Goal: Task Accomplishment & Management: Use online tool/utility

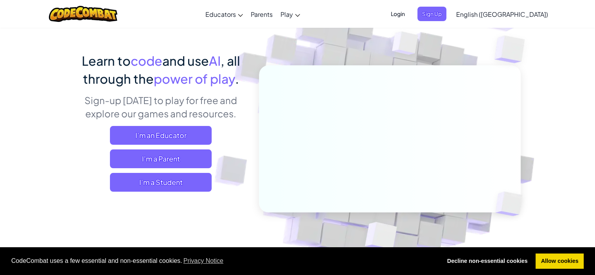
scroll to position [41, 0]
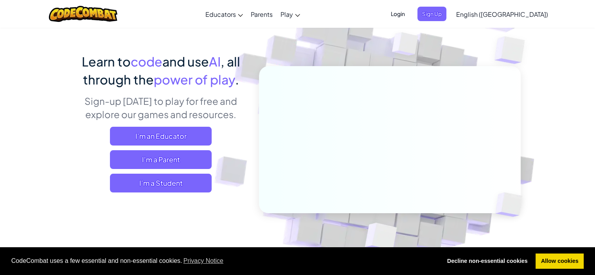
click at [514, 17] on span "English ([GEOGRAPHIC_DATA])" at bounding box center [502, 14] width 92 height 8
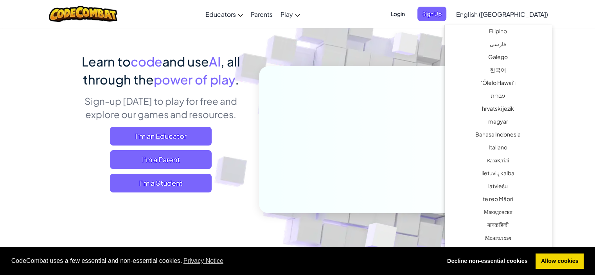
scroll to position [294, 0]
click at [503, 93] on link "עברית" at bounding box center [498, 95] width 107 height 13
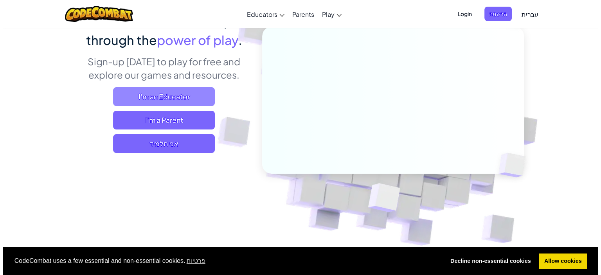
scroll to position [82, 0]
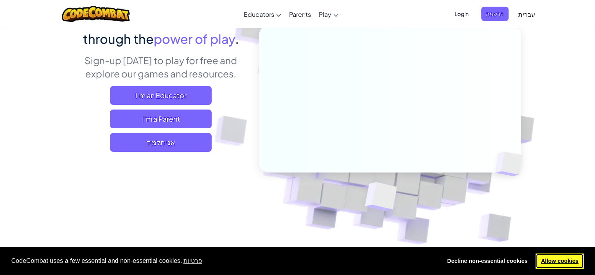
click at [567, 261] on link "Allow cookies" at bounding box center [560, 262] width 48 height 16
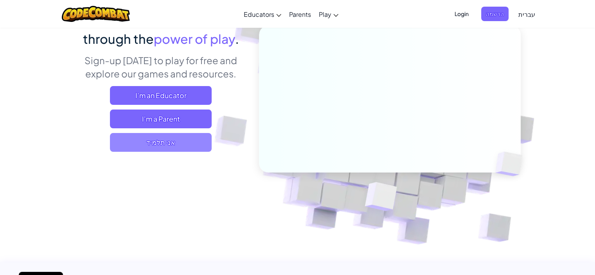
click at [158, 145] on span "אני תלמיד" at bounding box center [161, 142] width 102 height 19
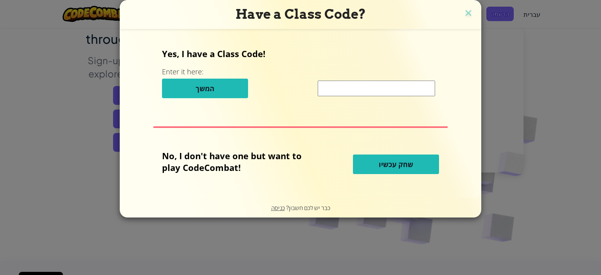
click at [228, 164] on p "No, I don't have one but want to play CodeCombat!" at bounding box center [238, 161] width 152 height 23
click at [402, 173] on button "שחק עכשיו" at bounding box center [396, 165] width 86 height 20
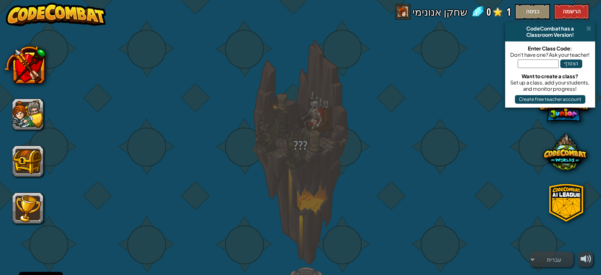
select select "he"
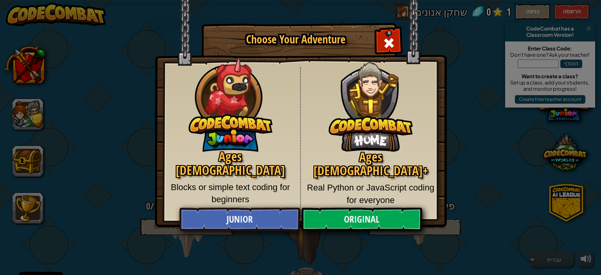
click at [588, 30] on div "Choose Your Adventure Ages 5-8 Blocks or simple text coding for beginners Ages …" at bounding box center [300, 137] width 601 height 275
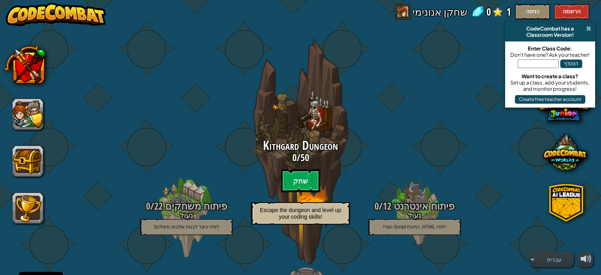
click at [587, 27] on span at bounding box center [588, 28] width 5 height 6
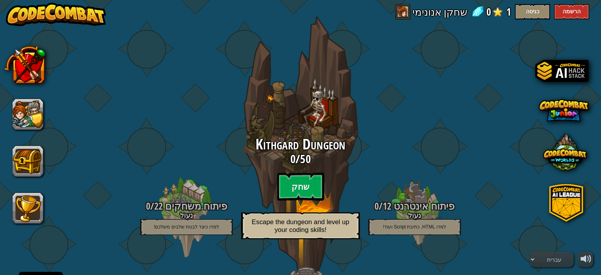
click at [337, 209] on div "Kithgard Dungeon 0 / 50 שחק Escape the dungeon and level up your coding skills!" at bounding box center [300, 191] width 149 height 108
select select "he"
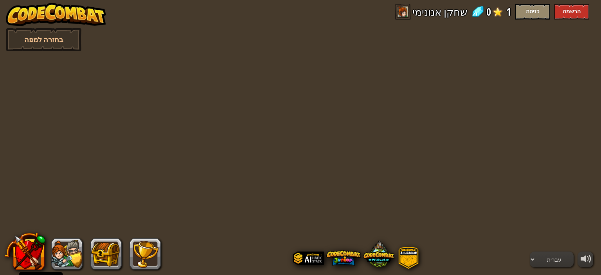
select select "he"
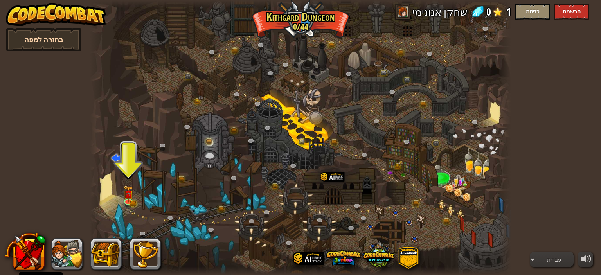
click at [54, 42] on link "בחזרה למפה" at bounding box center [44, 39] width 76 height 23
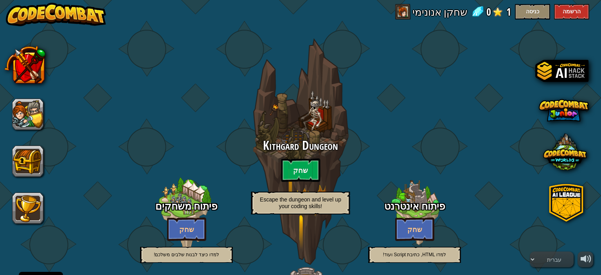
select select "he"
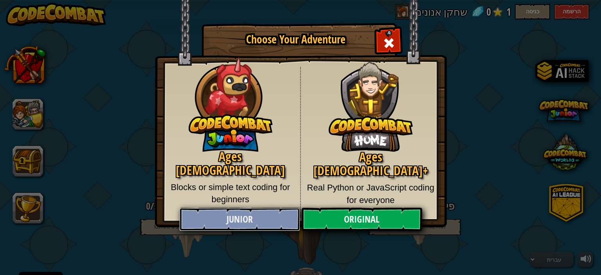
click at [245, 217] on link "Junior" at bounding box center [239, 219] width 121 height 23
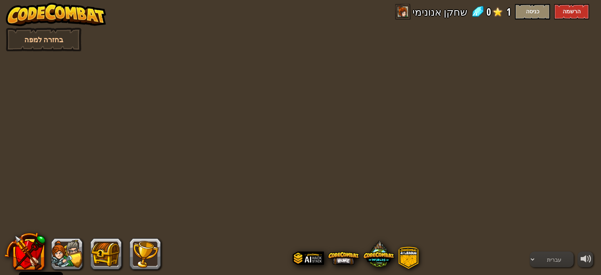
select select "he"
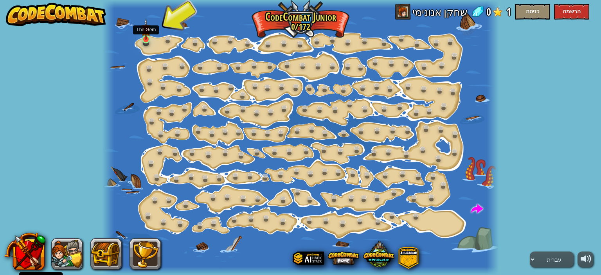
click at [146, 38] on img at bounding box center [145, 29] width 9 height 22
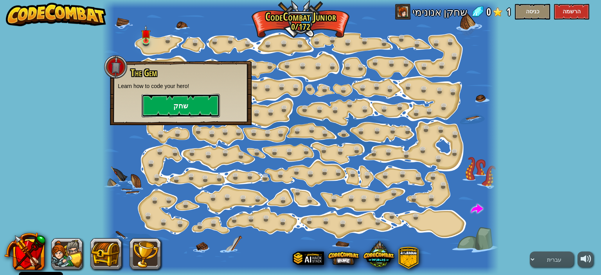
click at [179, 108] on button "שחק" at bounding box center [181, 105] width 78 height 23
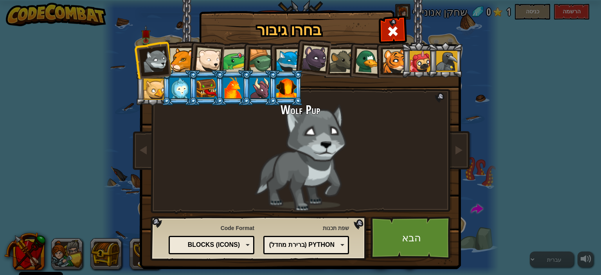
click at [272, 145] on div "Wolf Pup" at bounding box center [301, 157] width 294 height 108
click at [144, 91] on div at bounding box center [154, 89] width 21 height 21
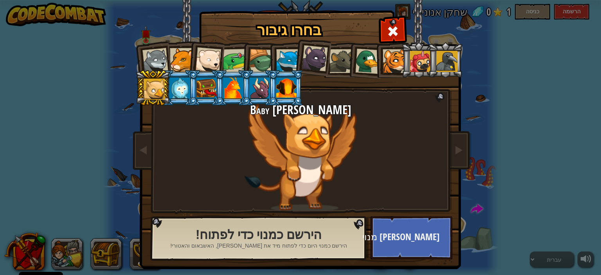
click at [158, 61] on div at bounding box center [156, 61] width 26 height 26
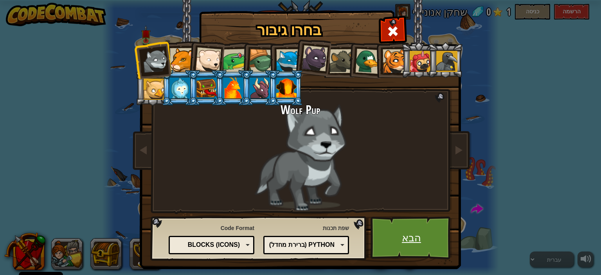
click at [420, 238] on link "הבא" at bounding box center [412, 237] width 82 height 43
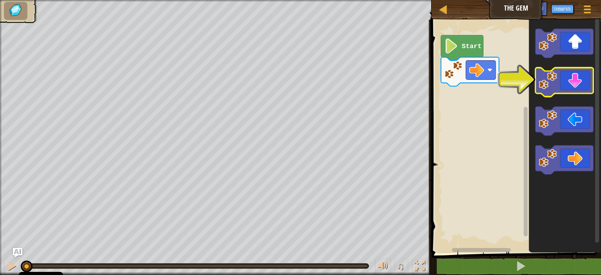
click at [570, 89] on icon "סביבת העבודה בלוקלי" at bounding box center [565, 82] width 58 height 29
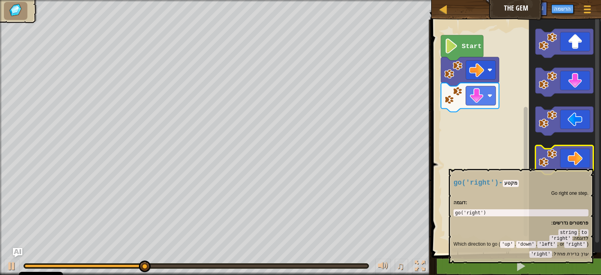
click at [562, 165] on icon "סביבת העבודה בלוקלי" at bounding box center [565, 160] width 58 height 29
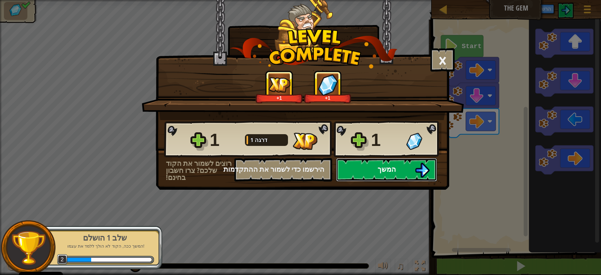
click at [383, 164] on span "המשך" at bounding box center [387, 169] width 18 height 10
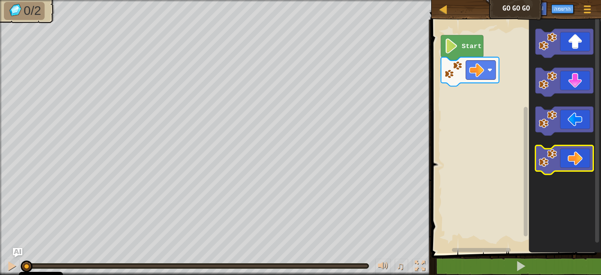
click at [559, 168] on icon "סביבת העבודה בלוקלי" at bounding box center [565, 160] width 58 height 29
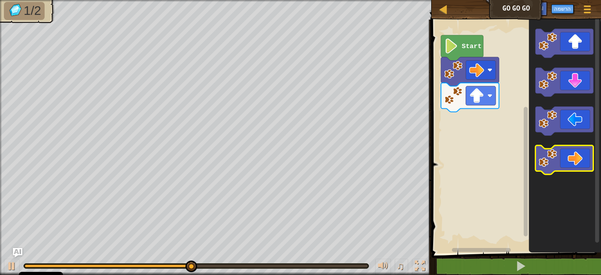
click at [581, 152] on icon "סביבת העבודה בלוקלי" at bounding box center [565, 160] width 58 height 29
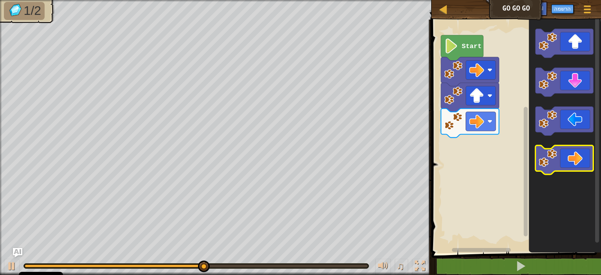
click at [572, 156] on icon "סביבת העבודה בלוקלי" at bounding box center [565, 160] width 58 height 29
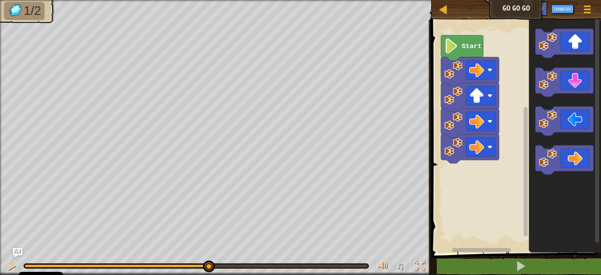
click at [470, 47] on text "Start" at bounding box center [472, 46] width 20 height 7
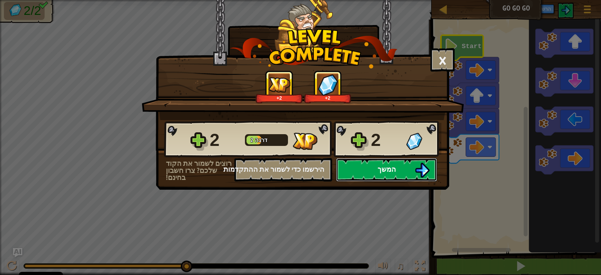
click at [385, 173] on span "המשך" at bounding box center [387, 169] width 18 height 10
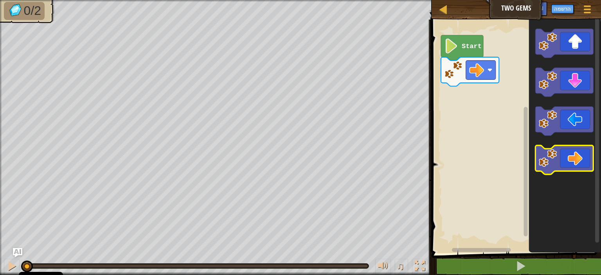
click at [569, 166] on icon "סביבת העבודה בלוקלי" at bounding box center [565, 160] width 58 height 29
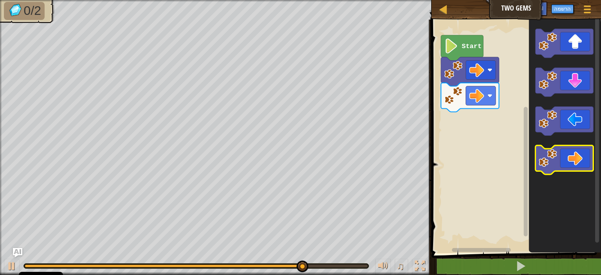
click at [554, 162] on image "סביבת העבודה בלוקלי" at bounding box center [548, 159] width 18 height 18
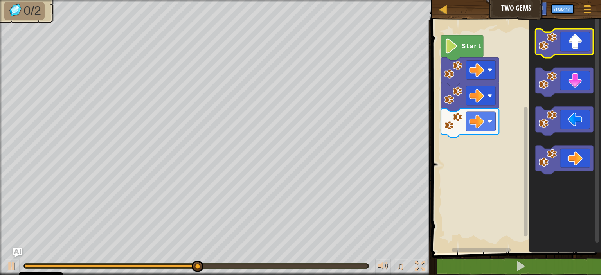
click at [573, 45] on icon "סביבת העבודה בלוקלי" at bounding box center [565, 43] width 58 height 29
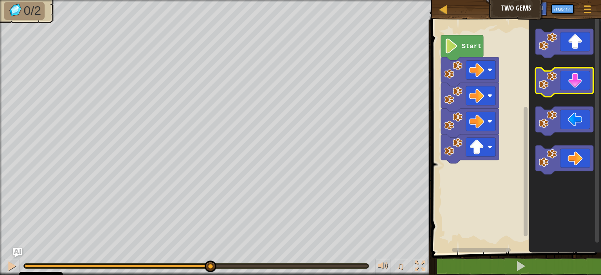
click at [565, 74] on icon "סביבת העבודה בלוקלי" at bounding box center [565, 82] width 58 height 29
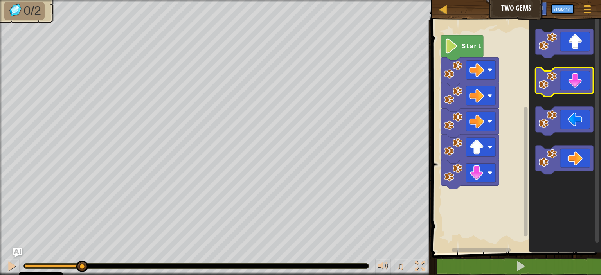
click at [565, 74] on icon "סביבת העבודה בלוקלי" at bounding box center [565, 82] width 58 height 29
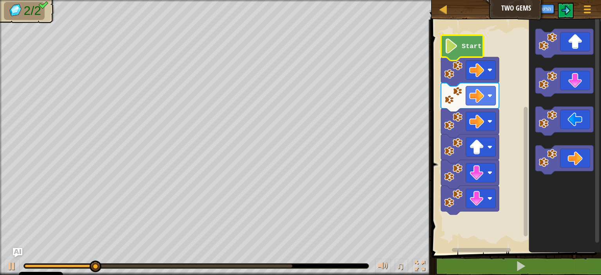
click at [467, 45] on text "Start" at bounding box center [472, 46] width 20 height 7
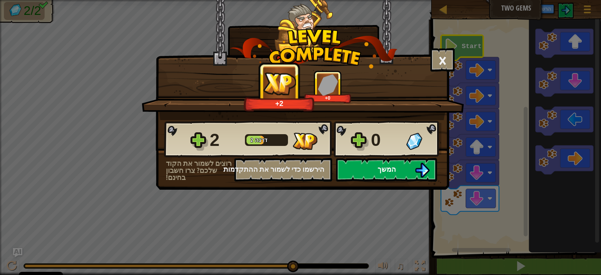
click at [382, 172] on span "המשך" at bounding box center [387, 169] width 18 height 10
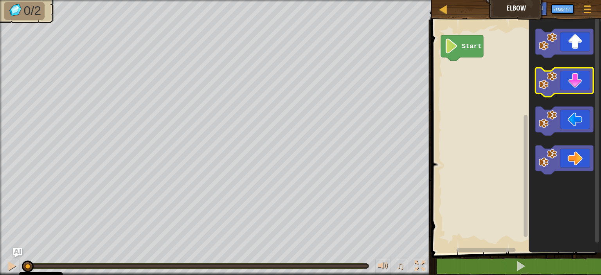
click at [567, 90] on icon "סביבת העבודה בלוקלי" at bounding box center [565, 82] width 58 height 29
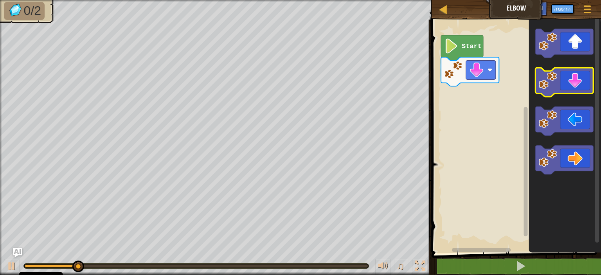
click at [563, 76] on icon "סביבת העבודה בלוקלי" at bounding box center [565, 82] width 58 height 29
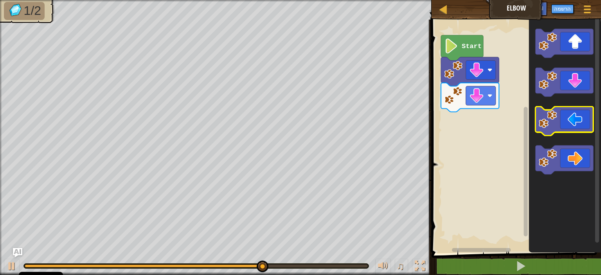
click at [562, 125] on icon "סביבת העבודה בלוקלי" at bounding box center [565, 121] width 58 height 29
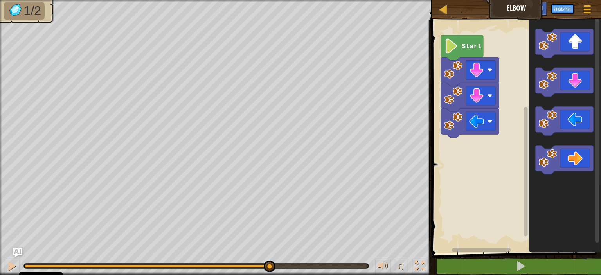
click at [468, 45] on text "Start" at bounding box center [472, 46] width 20 height 7
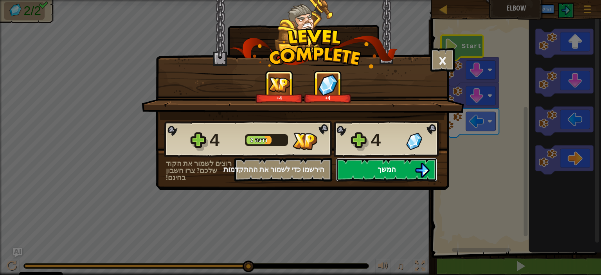
click at [381, 170] on span "המשך" at bounding box center [387, 169] width 18 height 10
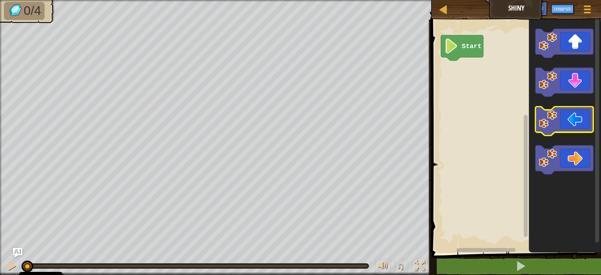
click at [566, 126] on icon "סביבת העבודה בלוקלי" at bounding box center [565, 121] width 58 height 29
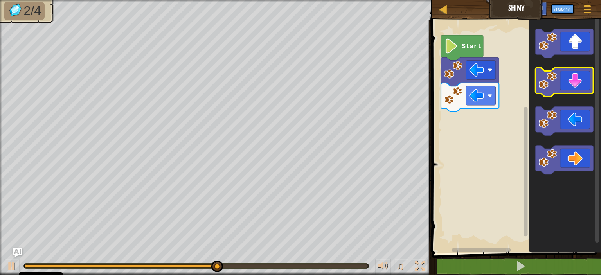
click at [559, 81] on icon "סביבת העבודה בלוקלי" at bounding box center [565, 82] width 58 height 29
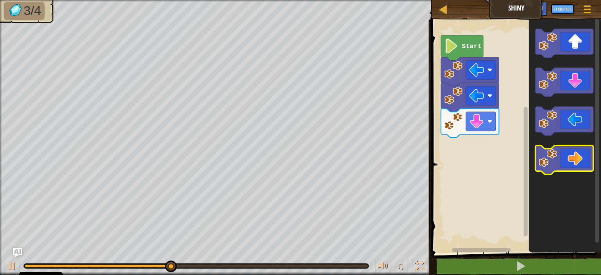
click at [565, 159] on icon "סביבת העבודה בלוקלי" at bounding box center [565, 160] width 58 height 29
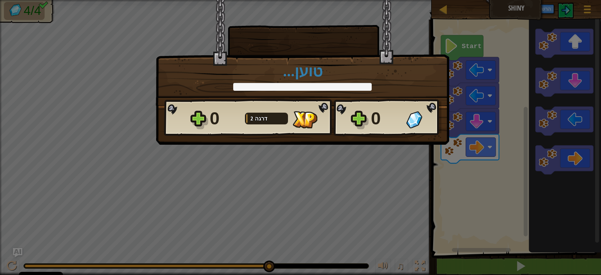
click at [463, 47] on div "× כמה נהניתם משלב זה? טוען... Reticulating Splines... טוען... 0 דרגה 2 0 רוצים …" at bounding box center [300, 137] width 601 height 275
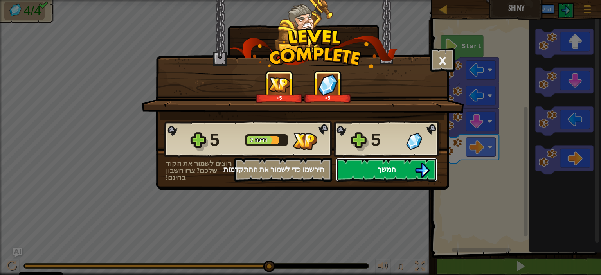
click at [366, 167] on button "המשך" at bounding box center [386, 169] width 101 height 23
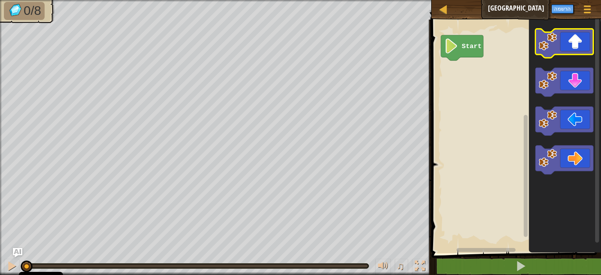
click at [572, 54] on icon "סביבת העבודה בלוקלי" at bounding box center [565, 43] width 58 height 29
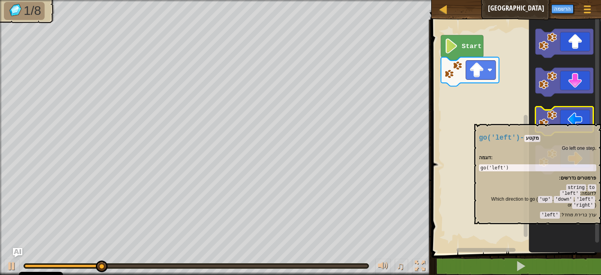
click at [566, 117] on icon "סביבת העבודה בלוקלי" at bounding box center [565, 121] width 58 height 29
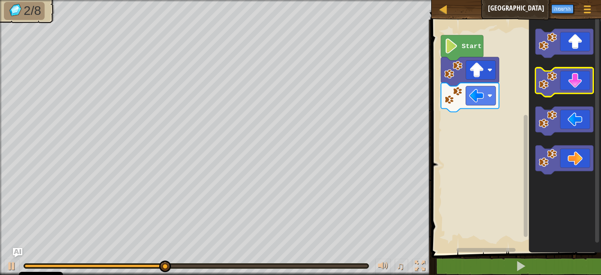
click at [568, 84] on icon "סביבת העבודה בלוקלי" at bounding box center [565, 82] width 58 height 29
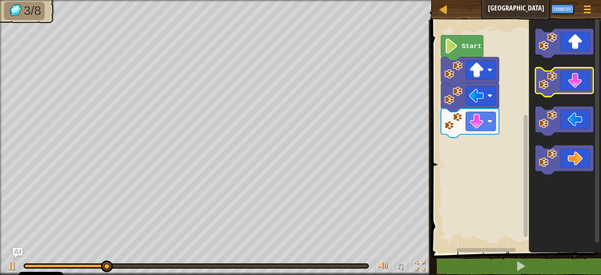
click at [568, 86] on icon "סביבת העבודה בלוקלי" at bounding box center [565, 82] width 58 height 29
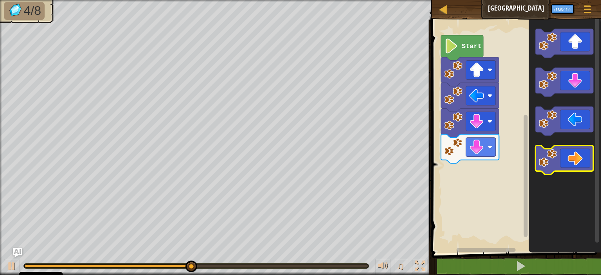
click at [577, 155] on icon "סביבת העבודה בלוקלי" at bounding box center [565, 160] width 58 height 29
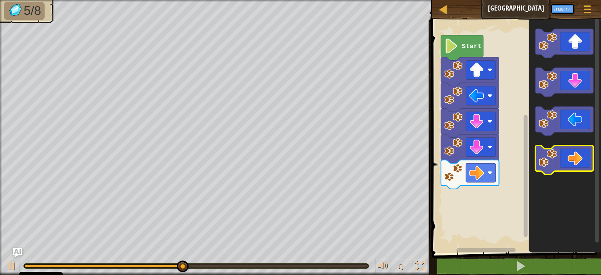
click at [577, 155] on icon "סביבת העבודה בלוקלי" at bounding box center [565, 160] width 58 height 29
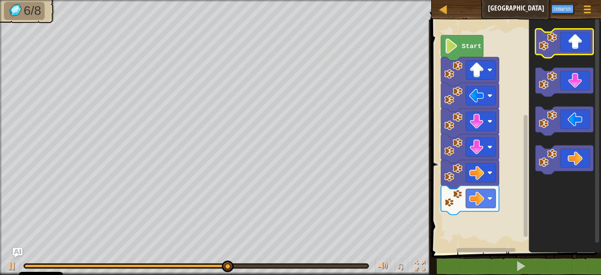
click at [586, 44] on icon "סביבת העבודה בלוקלי" at bounding box center [565, 43] width 58 height 29
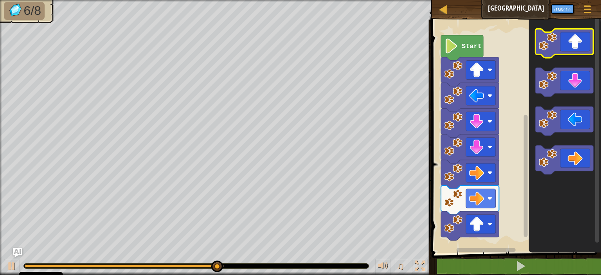
click at [587, 46] on icon "סביבת העבודה בלוקלי" at bounding box center [565, 43] width 58 height 29
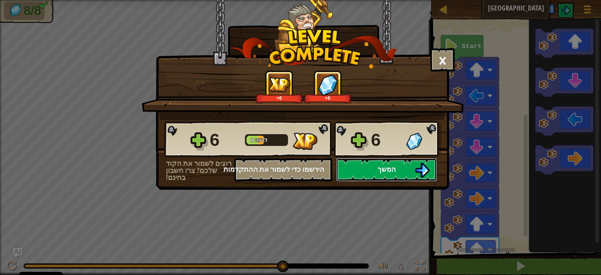
click at [370, 167] on button "המשך" at bounding box center [386, 169] width 101 height 23
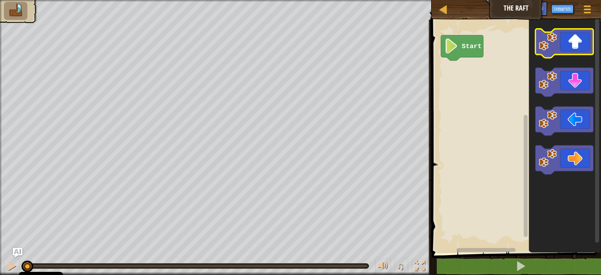
click at [548, 53] on icon "סביבת העבודה בלוקלי" at bounding box center [565, 43] width 58 height 29
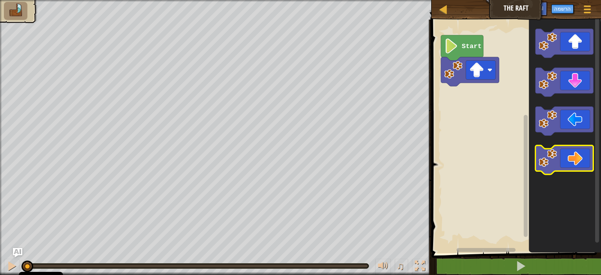
click at [565, 158] on icon "סביבת העבודה בלוקלי" at bounding box center [565, 160] width 58 height 29
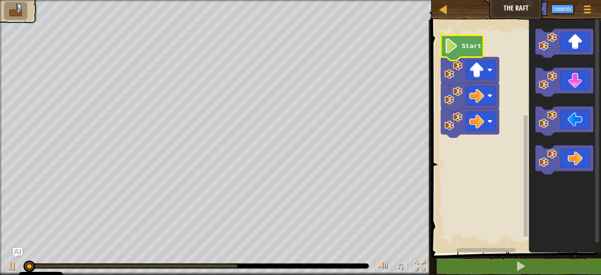
click at [470, 41] on icon "סביבת העבודה בלוקלי" at bounding box center [462, 47] width 42 height 25
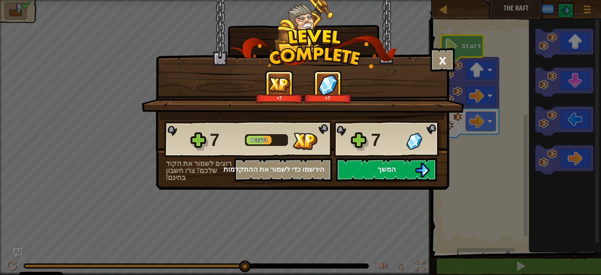
click at [416, 196] on div "× כמה נהניתם משלב זה? +7 +7 Reticulating Splines... 7 דרגה 4 7 רוצים לשמור את ה…" at bounding box center [300, 137] width 601 height 275
drag, startPoint x: 381, startPoint y: 172, endPoint x: 361, endPoint y: 172, distance: 19.6
click at [361, 172] on button "המשך" at bounding box center [386, 169] width 101 height 23
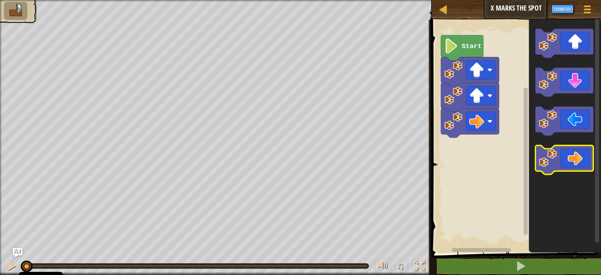
click at [550, 157] on image "סביבת העבודה בלוקלי" at bounding box center [548, 159] width 18 height 18
click at [548, 157] on image "סביבת העבודה בלוקלי" at bounding box center [548, 159] width 18 height 18
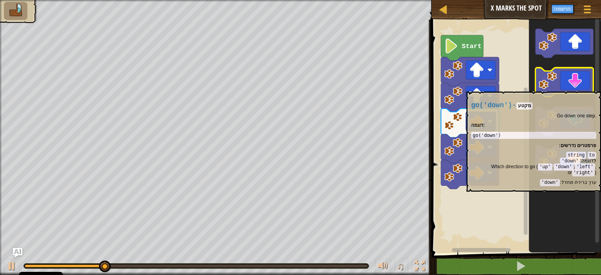
click at [562, 87] on icon "סביבת העבודה בלוקלי" at bounding box center [565, 82] width 58 height 29
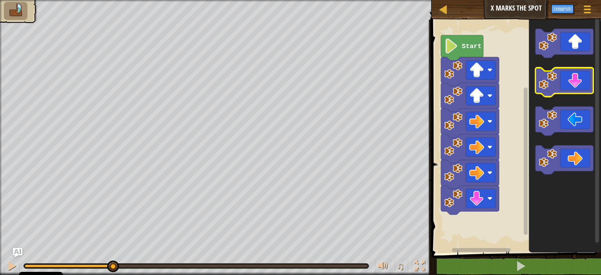
click at [557, 87] on image "סביבת העבודה בלוקלי" at bounding box center [548, 80] width 18 height 18
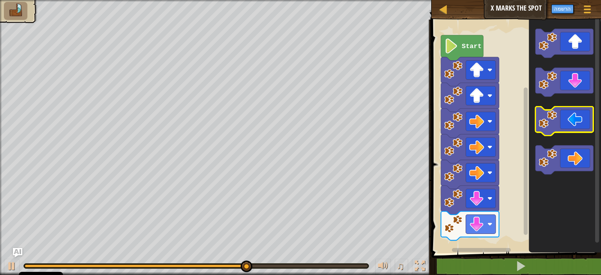
click at [569, 116] on icon "סביבת העבודה בלוקלי" at bounding box center [565, 121] width 58 height 29
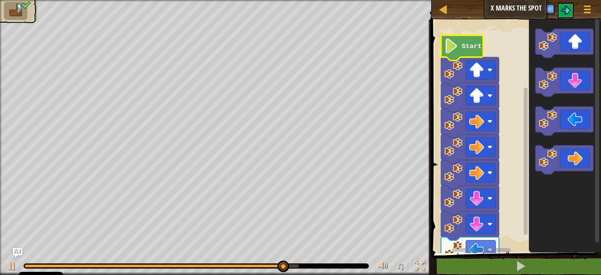
click at [452, 45] on image "סביבת העבודה בלוקלי" at bounding box center [451, 45] width 14 height 15
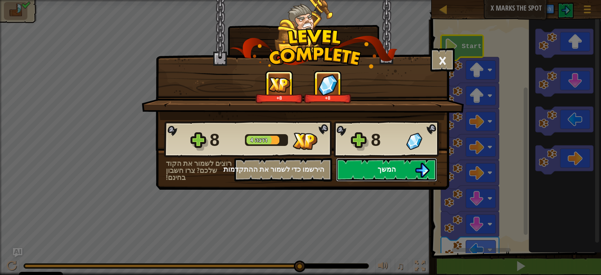
click at [374, 169] on button "המשך" at bounding box center [386, 169] width 101 height 23
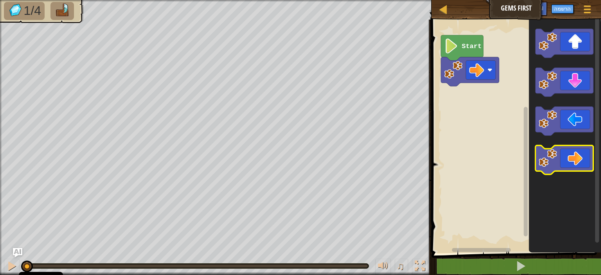
click at [568, 164] on icon "סביבת העבודה בלוקלי" at bounding box center [565, 160] width 58 height 29
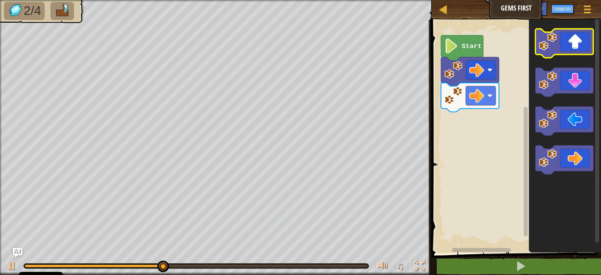
click at [571, 39] on icon "סביבת העבודה בלוקלי" at bounding box center [565, 43] width 58 height 29
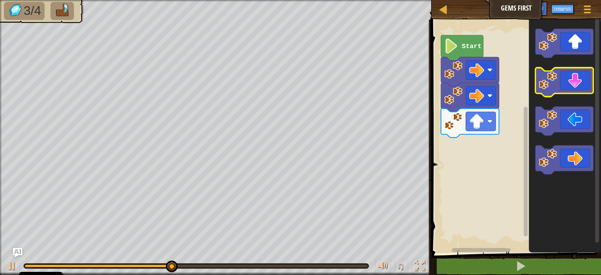
click at [573, 88] on icon "סביבת העבודה בלוקלי" at bounding box center [565, 82] width 58 height 29
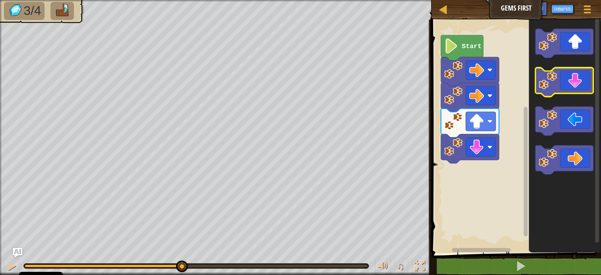
click at [573, 88] on icon "סביבת העבודה בלוקלי" at bounding box center [565, 82] width 58 height 29
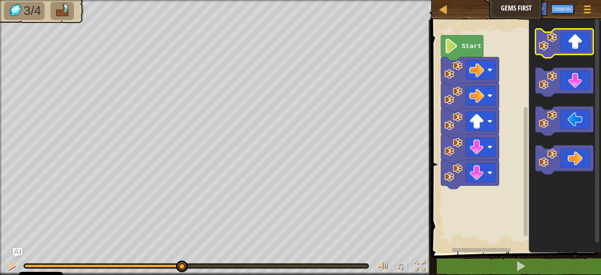
click at [565, 50] on icon "סביבת העבודה בלוקלי" at bounding box center [565, 43] width 58 height 29
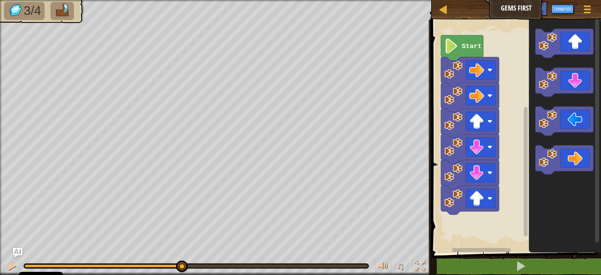
click at [566, 175] on icon "סביבת העבודה בלוקלי" at bounding box center [565, 135] width 72 height 238
click at [564, 161] on icon "סביבת העבודה בלוקלי" at bounding box center [565, 160] width 58 height 29
click at [450, 51] on image "סביבת העבודה בלוקלי" at bounding box center [451, 45] width 14 height 15
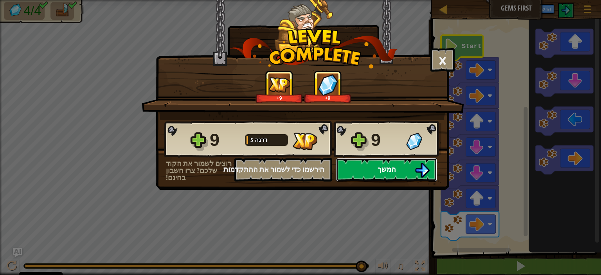
click at [388, 170] on span "המשך" at bounding box center [387, 169] width 18 height 10
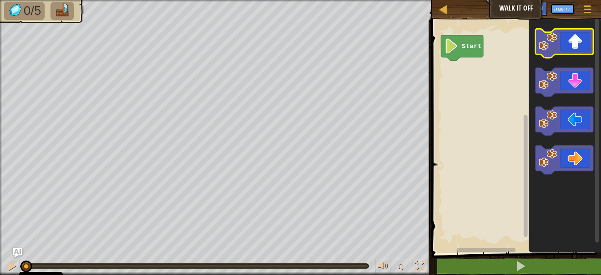
click at [562, 37] on icon "סביבת העבודה בלוקלי" at bounding box center [565, 43] width 58 height 29
click at [562, 38] on icon "סביבת העבודה בלוקלי" at bounding box center [565, 43] width 58 height 29
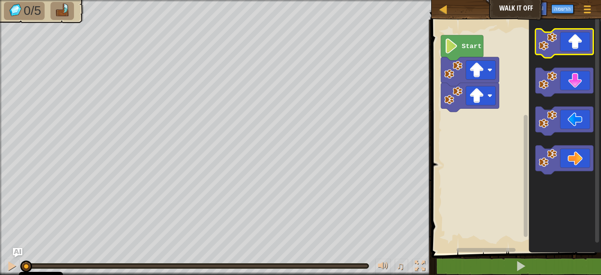
click at [561, 39] on icon "סביבת העבודה בלוקלי" at bounding box center [565, 43] width 58 height 29
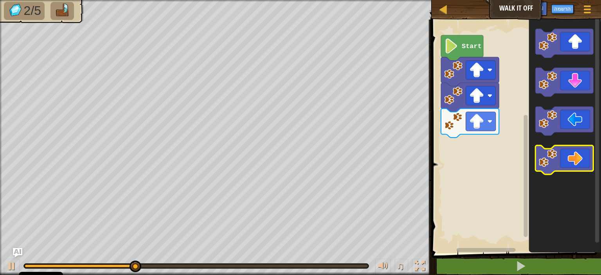
click at [568, 160] on icon "סביבת העבודה בלוקלי" at bounding box center [565, 160] width 58 height 29
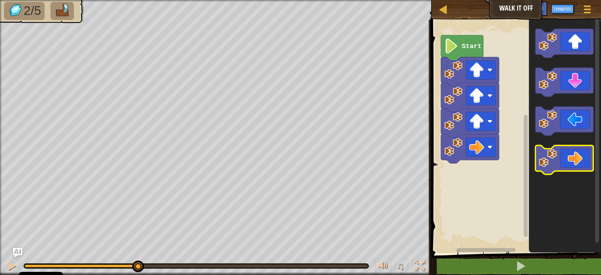
click at [568, 160] on icon "סביבת העבודה בלוקלי" at bounding box center [565, 160] width 58 height 29
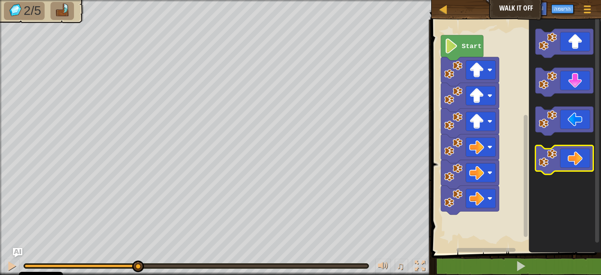
click at [568, 160] on icon "סביבת העבודה בלוקלי" at bounding box center [565, 160] width 58 height 29
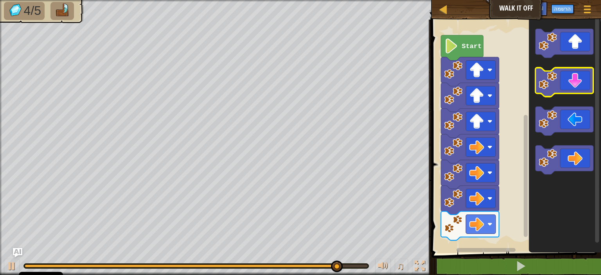
click at [570, 83] on icon "סביבת העבודה בלוקלי" at bounding box center [565, 82] width 58 height 29
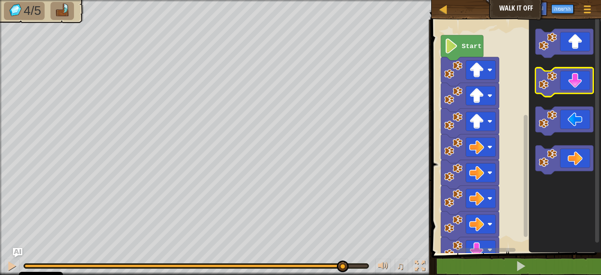
click at [568, 87] on icon "סביבת העבודה בלוקלי" at bounding box center [565, 82] width 58 height 29
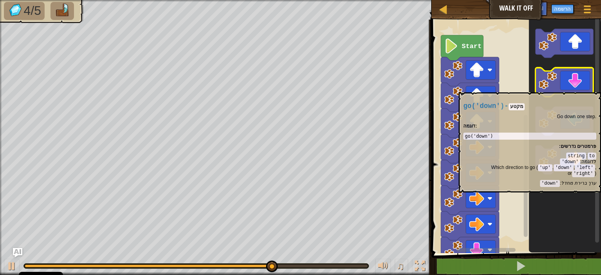
click at [567, 88] on icon "סביבת העבודה בלוקלי" at bounding box center [565, 82] width 58 height 29
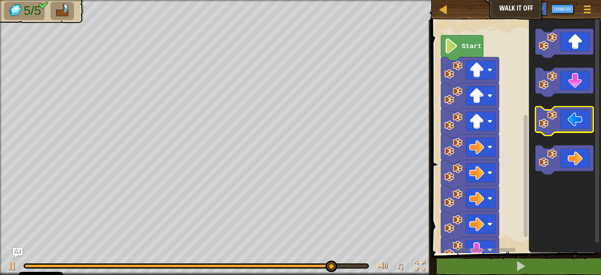
click at [559, 121] on icon "סביבת העבודה בלוקלי" at bounding box center [565, 121] width 58 height 29
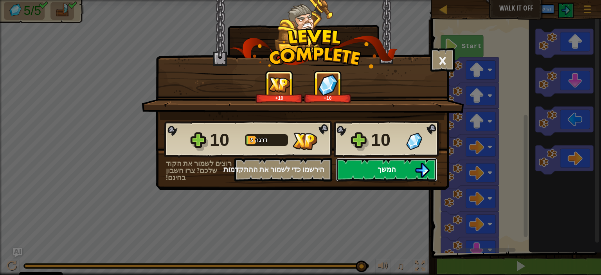
click at [385, 164] on span "המשך" at bounding box center [387, 169] width 18 height 10
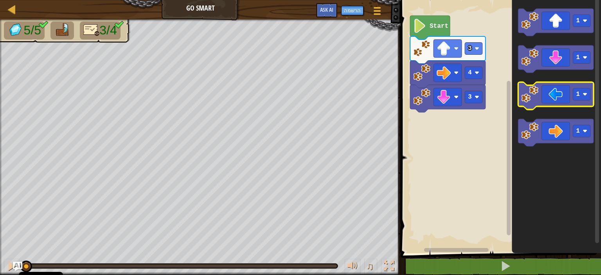
click at [552, 101] on icon "סביבת העבודה בלוקלי" at bounding box center [557, 95] width 76 height 27
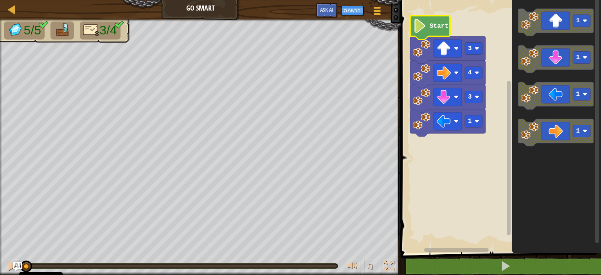
click at [429, 30] on icon "סביבת העבודה בלוקלי" at bounding box center [430, 28] width 40 height 24
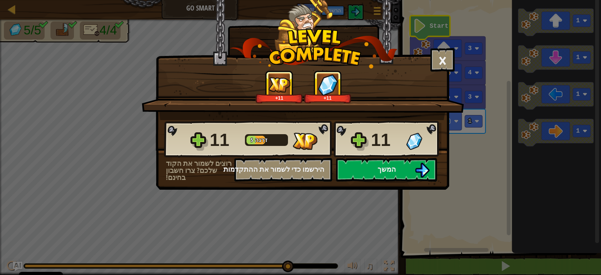
click at [429, 30] on div "× כמה נהניתם משלב זה? +11 +11 Reticulating Splines... 11 דרגה 5 11 רוצים לשמור …" at bounding box center [303, 75] width 294 height 151
click at [404, 173] on button "המשך" at bounding box center [386, 169] width 101 height 23
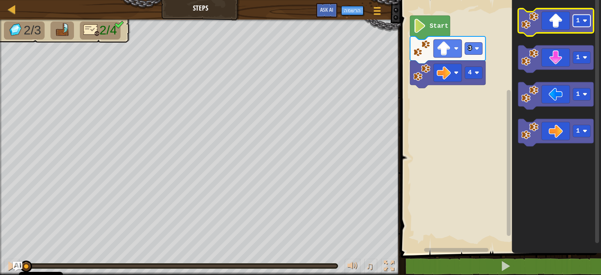
click at [589, 20] on rect "סביבת העבודה בלוקלי" at bounding box center [583, 21] width 18 height 12
click at [552, 24] on icon "סביבת העבודה בלוקלי" at bounding box center [557, 22] width 76 height 27
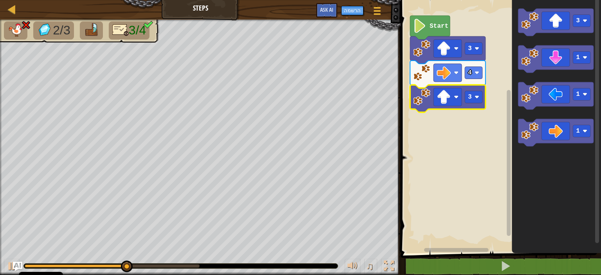
click at [466, 213] on rect "סביבת העבודה בלוקלי" at bounding box center [500, 124] width 203 height 257
click at [465, 133] on rect "סביבת העבודה בלוקלי" at bounding box center [500, 124] width 203 height 257
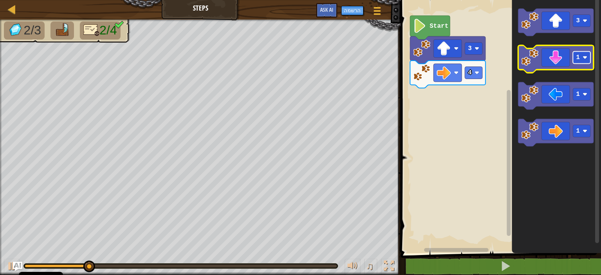
click at [587, 57] on image "סביבת העבודה בלוקלי" at bounding box center [585, 57] width 5 height 5
click at [561, 69] on icon "סביבת העבודה בלוקלי" at bounding box center [557, 58] width 76 height 27
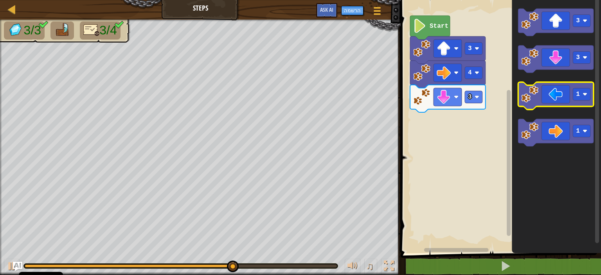
click at [550, 101] on icon "סביבת העבודה בלוקלי" at bounding box center [557, 95] width 76 height 27
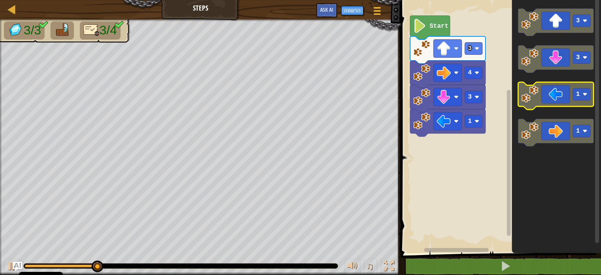
click at [583, 94] on rect "סביבת העבודה בלוקלי" at bounding box center [583, 94] width 18 height 12
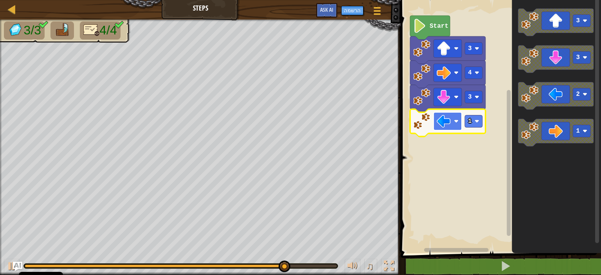
click at [450, 126] on image "סביבת העבודה בלוקלי" at bounding box center [444, 121] width 14 height 14
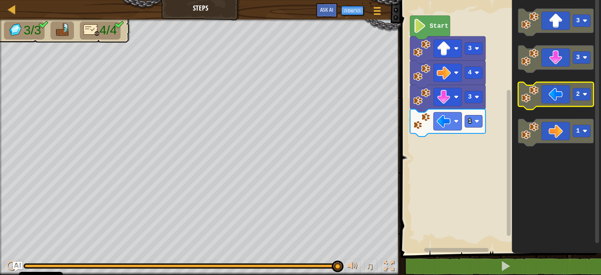
click at [584, 94] on image "סביבת העבודה בלוקלי" at bounding box center [585, 94] width 5 height 5
click at [560, 96] on icon "סביבת העבודה בלוקלי" at bounding box center [557, 95] width 76 height 27
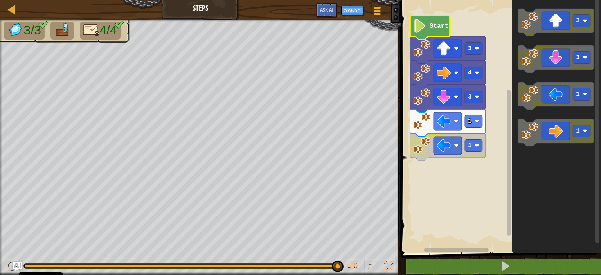
click at [435, 26] on text "Start" at bounding box center [439, 26] width 19 height 7
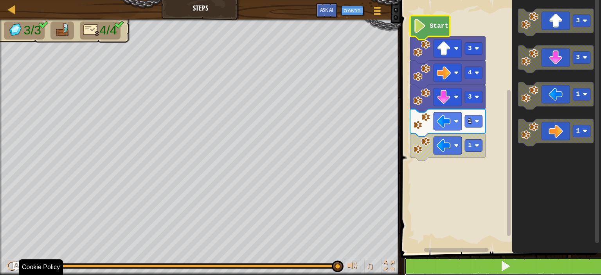
click at [503, 268] on span at bounding box center [505, 266] width 11 height 11
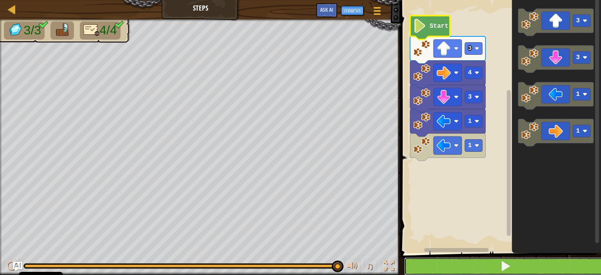
click at [473, 262] on button at bounding box center [505, 267] width 203 height 18
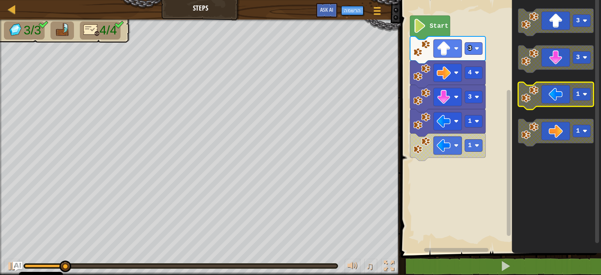
click at [549, 92] on icon "סביבת העבודה בלוקלי" at bounding box center [557, 95] width 76 height 27
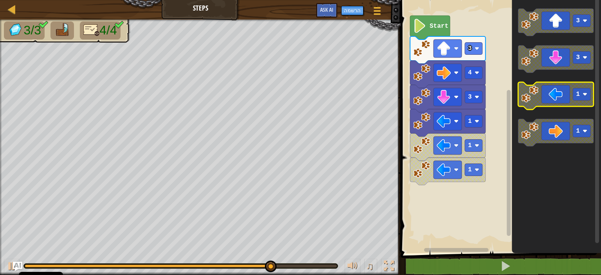
click at [551, 90] on icon "סביבת העבודה בלוקלי" at bounding box center [557, 95] width 76 height 27
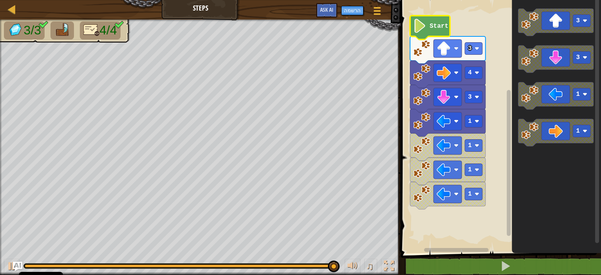
click at [428, 27] on icon "סביבת העבודה בלוקלי" at bounding box center [430, 28] width 40 height 24
click at [471, 148] on text "1" at bounding box center [470, 145] width 4 height 7
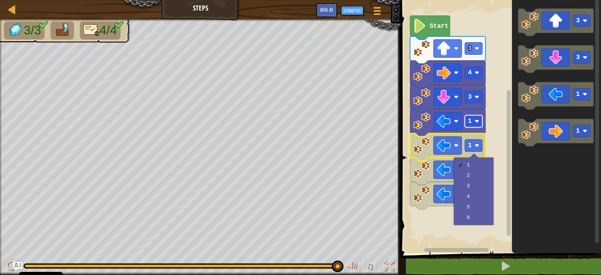
click at [477, 120] on image "סביבת העבודה בלוקלי" at bounding box center [477, 121] width 5 height 5
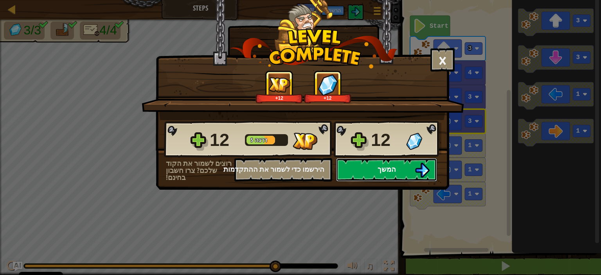
click at [409, 174] on button "המשך" at bounding box center [386, 169] width 101 height 23
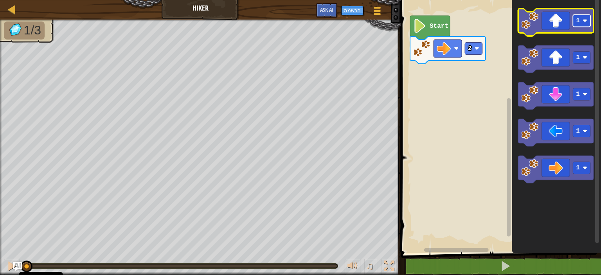
click at [581, 21] on rect "סביבת העבודה בלוקלי" at bounding box center [583, 21] width 18 height 12
click at [545, 20] on icon "סביבת העבודה בלוקלי" at bounding box center [557, 22] width 76 height 27
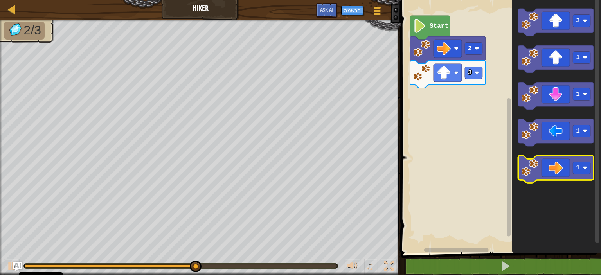
click at [561, 168] on icon "סביבת העבודה בלוקלי" at bounding box center [557, 169] width 76 height 27
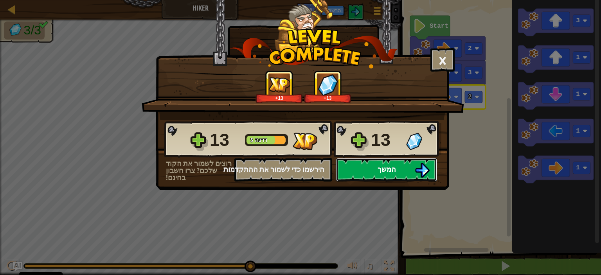
click at [366, 171] on button "המשך" at bounding box center [386, 169] width 101 height 23
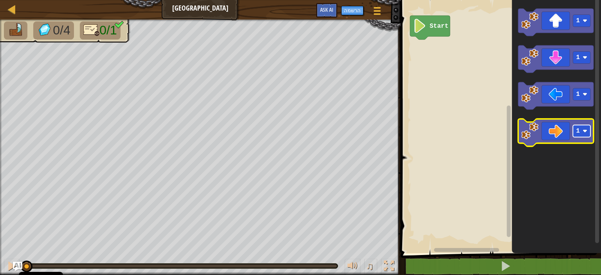
click at [581, 128] on rect "סביבת העבודה בלוקלי" at bounding box center [583, 131] width 18 height 12
click at [577, 128] on text "4" at bounding box center [579, 131] width 4 height 7
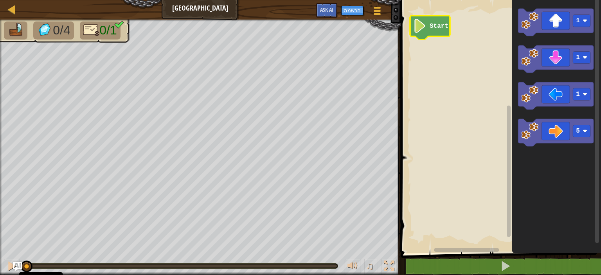
click at [430, 31] on icon "סביבת העבודה בלוקלי" at bounding box center [430, 28] width 40 height 24
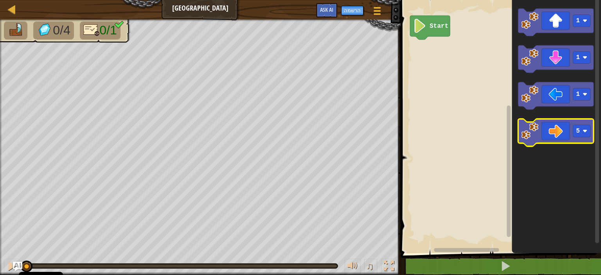
click at [548, 137] on icon "סביבת העבודה בלוקלי" at bounding box center [557, 132] width 76 height 27
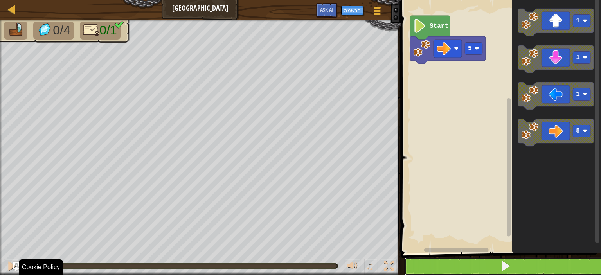
click at [500, 270] on button at bounding box center [505, 267] width 203 height 18
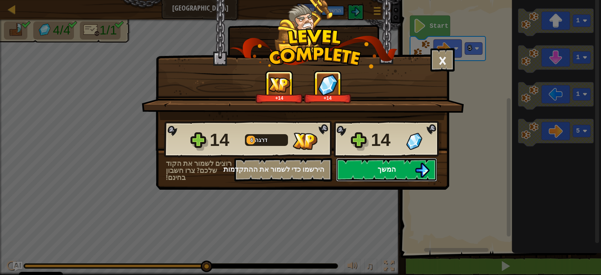
click at [381, 171] on span "המשך" at bounding box center [387, 169] width 18 height 10
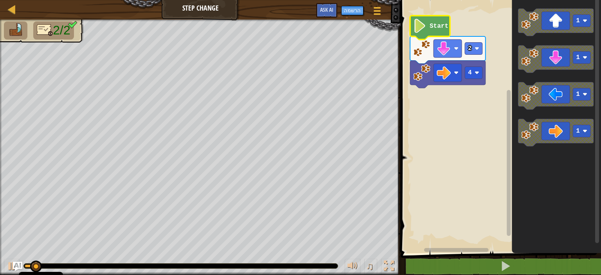
click at [431, 28] on text "Start" at bounding box center [439, 26] width 19 height 7
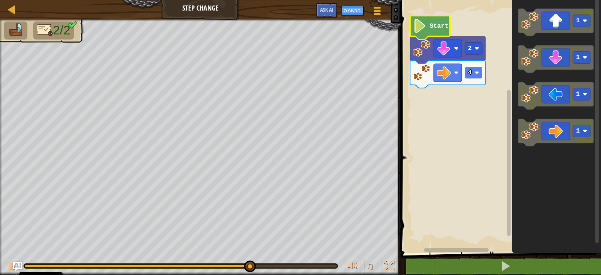
click at [476, 72] on image "סביבת העבודה בלוקלי" at bounding box center [477, 72] width 5 height 5
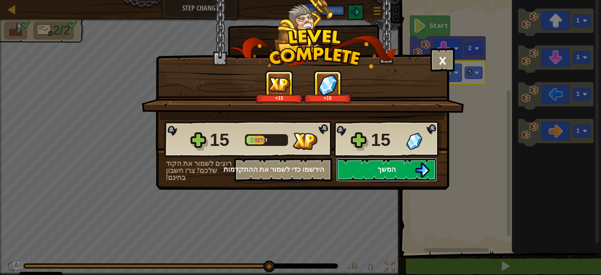
click at [397, 174] on button "המשך" at bounding box center [386, 169] width 101 height 23
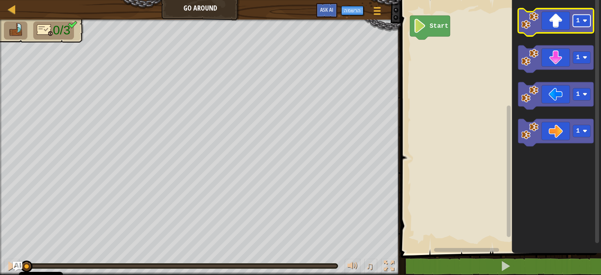
click at [585, 21] on image "סביבת העבודה בלוקלי" at bounding box center [585, 20] width 5 height 5
click at [557, 25] on icon "סביבת העבודה בלוקלי" at bounding box center [557, 22] width 76 height 27
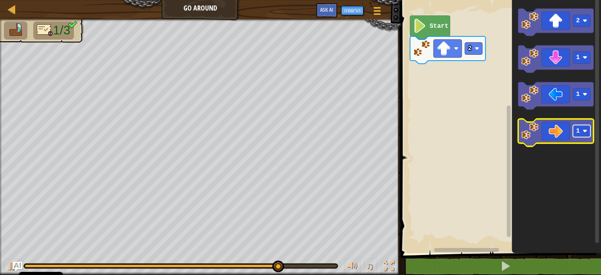
click at [579, 130] on text "1" at bounding box center [579, 131] width 4 height 7
click at [543, 126] on icon "סביבת העבודה בלוקלי" at bounding box center [557, 132] width 76 height 27
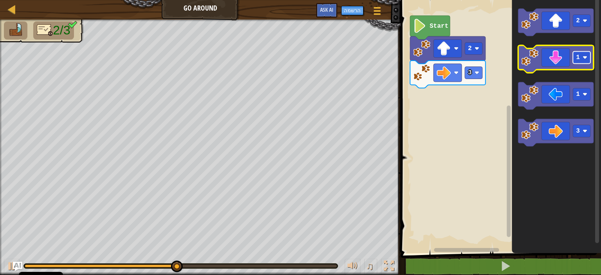
click at [577, 58] on text "1" at bounding box center [579, 57] width 4 height 7
click at [556, 55] on icon "סביבת העבודה בלוקלי" at bounding box center [557, 58] width 76 height 27
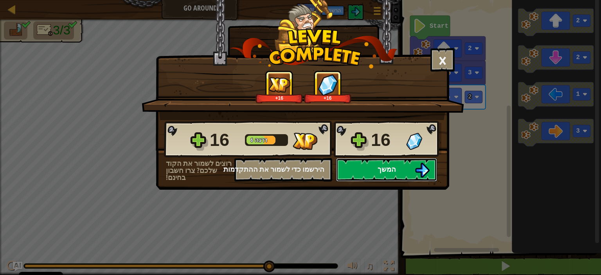
click at [396, 172] on button "המשך" at bounding box center [386, 169] width 101 height 23
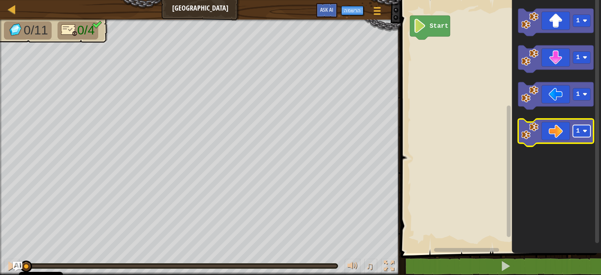
click at [583, 132] on image "סביבת העבודה בלוקלי" at bounding box center [585, 131] width 5 height 5
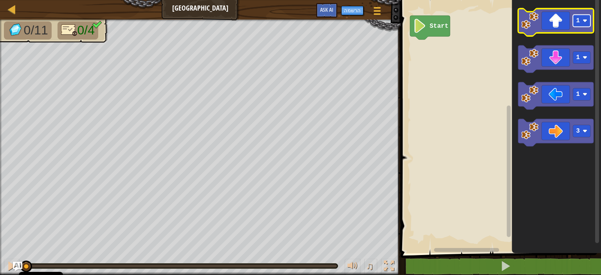
click at [583, 20] on rect "סביבת העבודה בלוקלי" at bounding box center [583, 21] width 18 height 12
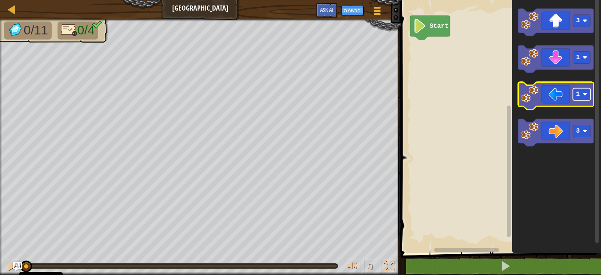
click at [583, 96] on image "סביבת העבודה בלוקלי" at bounding box center [585, 94] width 5 height 5
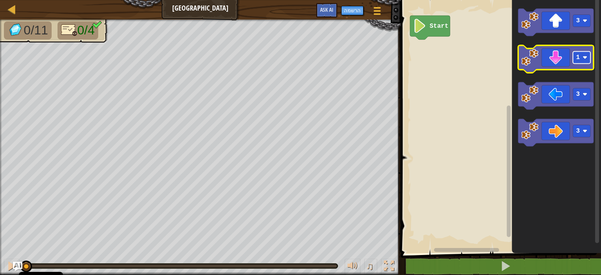
click at [579, 56] on text "1" at bounding box center [579, 57] width 4 height 7
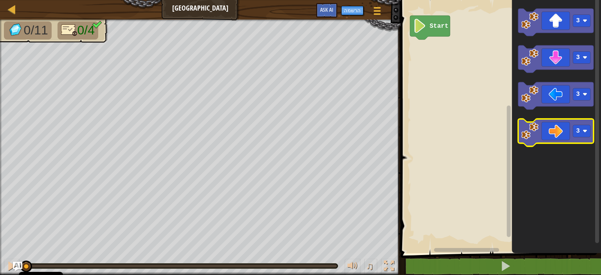
click at [572, 138] on icon "סביבת העבודה בלוקלי" at bounding box center [557, 132] width 76 height 27
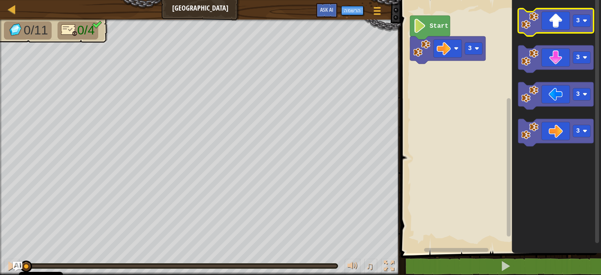
click at [547, 25] on icon "סביבת העבודה בלוקלי" at bounding box center [557, 22] width 76 height 27
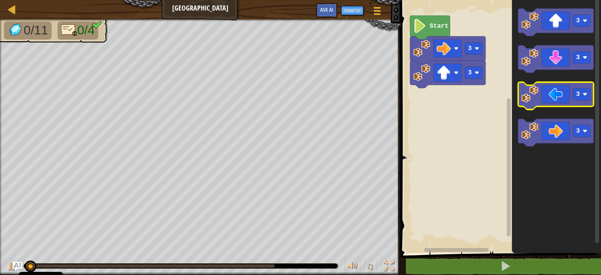
click at [553, 94] on icon "סביבת העבודה בלוקלי" at bounding box center [557, 95] width 76 height 27
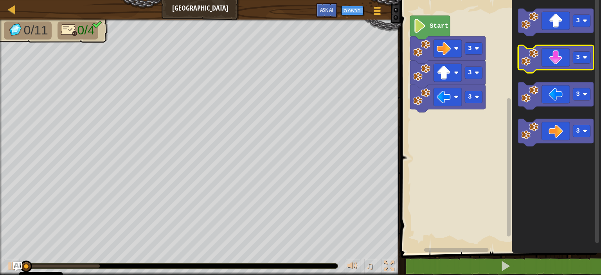
click at [567, 52] on icon "סביבת העבודה בלוקלי" at bounding box center [557, 58] width 76 height 27
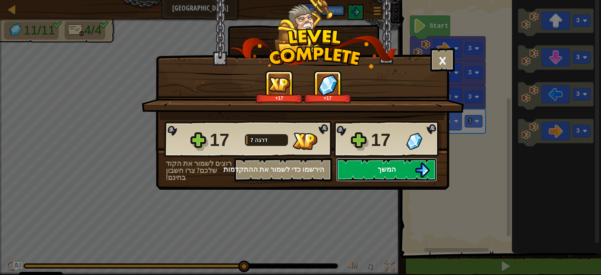
click at [402, 171] on button "המשך" at bounding box center [386, 169] width 101 height 23
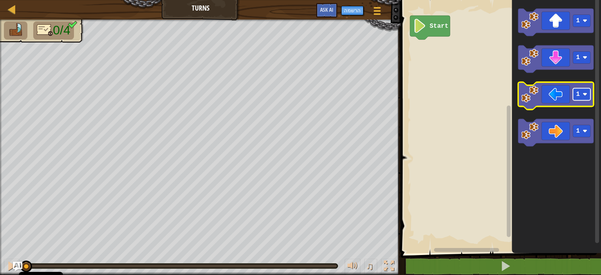
click at [579, 94] on text "1" at bounding box center [579, 94] width 4 height 7
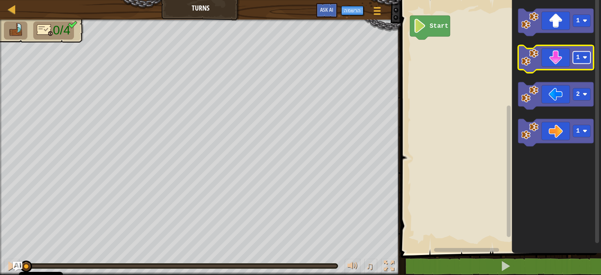
click at [581, 58] on rect "סביבת העבודה בלוקלי" at bounding box center [583, 58] width 18 height 12
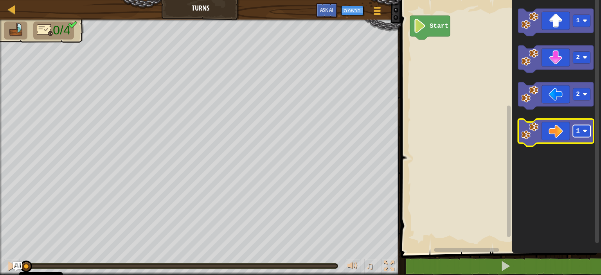
click at [584, 134] on rect "סביבת העבודה בלוקלי" at bounding box center [583, 131] width 18 height 12
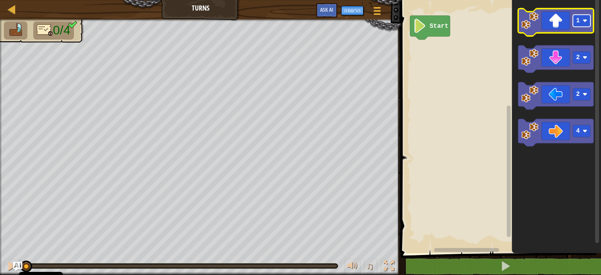
click at [581, 24] on rect "סביבת העבודה בלוקלי" at bounding box center [583, 21] width 18 height 12
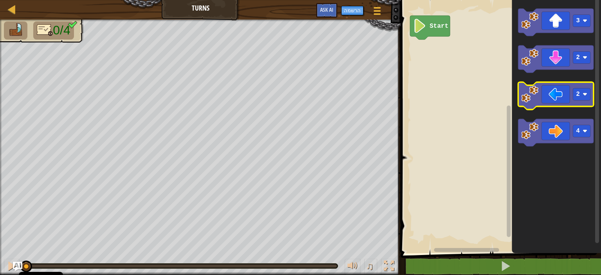
click at [556, 92] on icon "סביבת העבודה בלוקלי" at bounding box center [557, 95] width 76 height 27
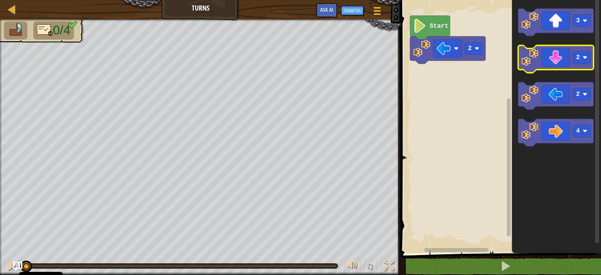
click at [548, 64] on icon "סביבת העבודה בלוקלי" at bounding box center [557, 58] width 76 height 27
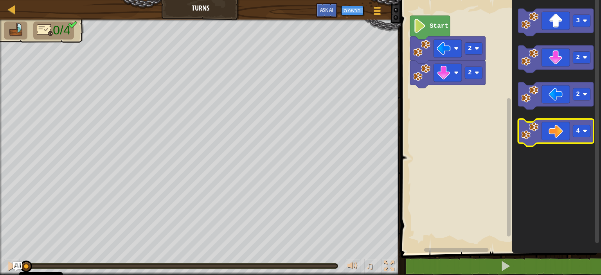
click at [547, 136] on icon "סביבת העבודה בלוקלי" at bounding box center [557, 132] width 76 height 27
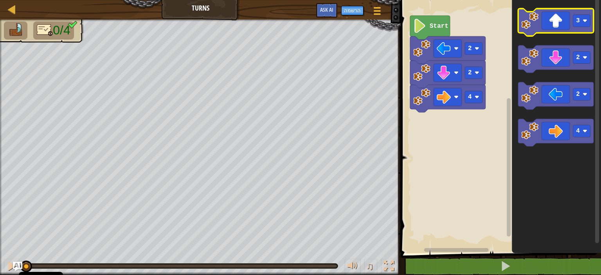
click at [548, 26] on icon "סביבת העבודה בלוקלי" at bounding box center [557, 22] width 76 height 27
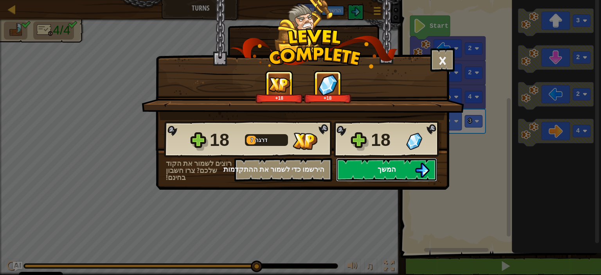
click at [421, 168] on img at bounding box center [422, 170] width 15 height 15
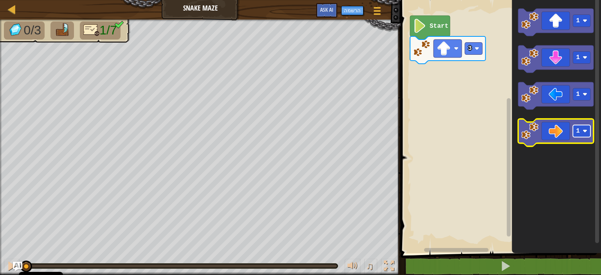
click at [584, 131] on image "סביבת העבודה בלוקלי" at bounding box center [585, 131] width 5 height 5
click at [529, 130] on image "סביבת העבודה בלוקלי" at bounding box center [530, 131] width 17 height 17
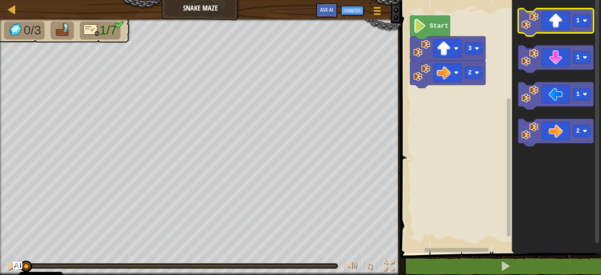
click at [548, 32] on icon "סביבת העבודה בלוקלי" at bounding box center [557, 22] width 76 height 27
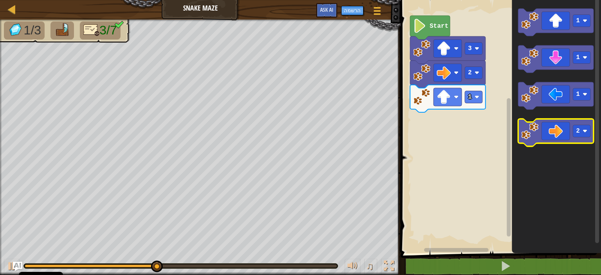
click at [540, 141] on icon "סביבת העבודה בלוקלי" at bounding box center [557, 132] width 76 height 27
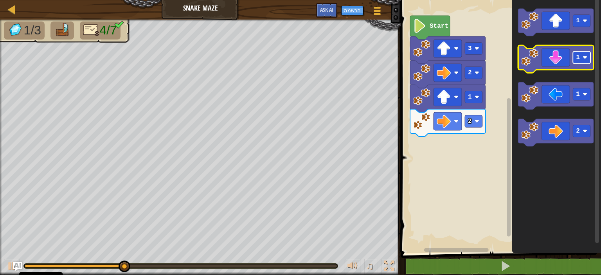
click at [589, 56] on rect "סביבת העבודה בלוקלי" at bounding box center [583, 58] width 18 height 12
click at [561, 54] on icon "סביבת העבודה בלוקלי" at bounding box center [557, 58] width 76 height 27
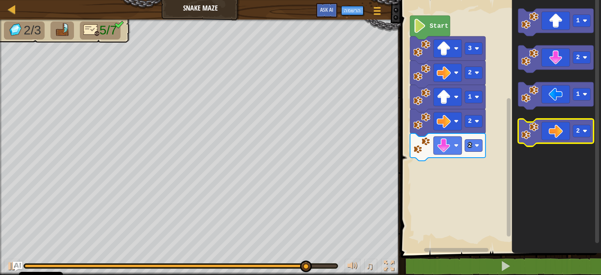
click at [547, 137] on icon "סביבת העבודה בלוקלי" at bounding box center [557, 132] width 76 height 27
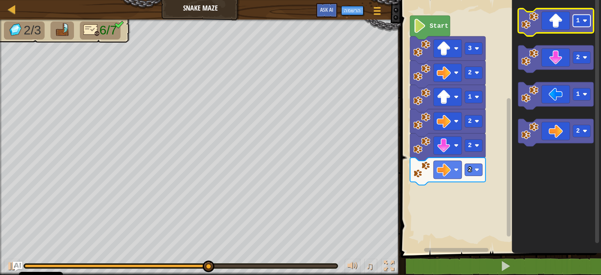
click at [575, 25] on rect "סביבת העבודה בלוקלי" at bounding box center [583, 21] width 18 height 12
click at [561, 30] on icon "סביבת העבודה בלוקלי" at bounding box center [557, 22] width 76 height 27
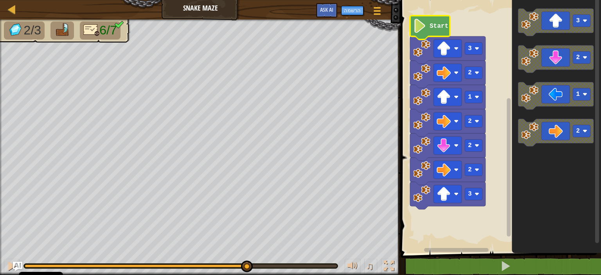
click at [423, 28] on image "סביבת העבודה בלוקלי" at bounding box center [419, 26] width 13 height 14
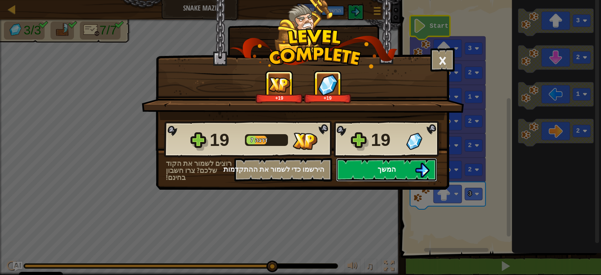
click at [385, 174] on button "המשך" at bounding box center [386, 169] width 101 height 23
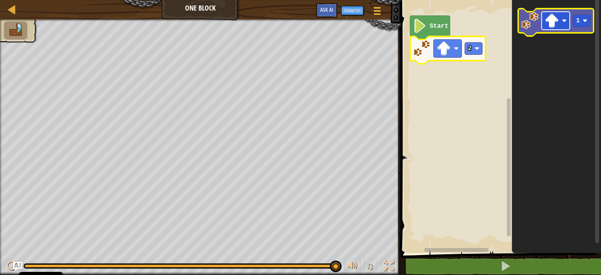
click at [557, 17] on image "סביבת העבודה בלוקלי" at bounding box center [552, 21] width 14 height 14
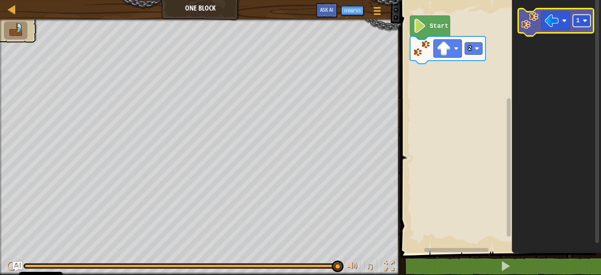
click at [583, 21] on rect "סביבת העבודה בלוקלי" at bounding box center [583, 21] width 18 height 12
click at [426, 21] on image "סביבת העבודה בלוקלי" at bounding box center [419, 26] width 13 height 14
click at [554, 19] on image "סביבת העבודה בלוקלי" at bounding box center [552, 21] width 14 height 14
click at [526, 24] on image "סביבת העבודה בלוקלי" at bounding box center [530, 20] width 17 height 17
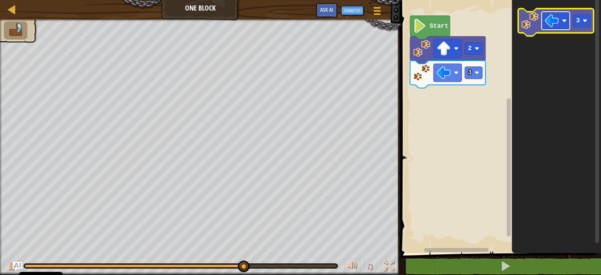
click at [557, 27] on image "סביבת העבודה בלוקלי" at bounding box center [552, 21] width 14 height 14
click at [582, 20] on rect "סביבת העבודה בלוקלי" at bounding box center [583, 21] width 18 height 12
click at [529, 25] on image "סביבת העבודה בלוקלי" at bounding box center [530, 20] width 17 height 17
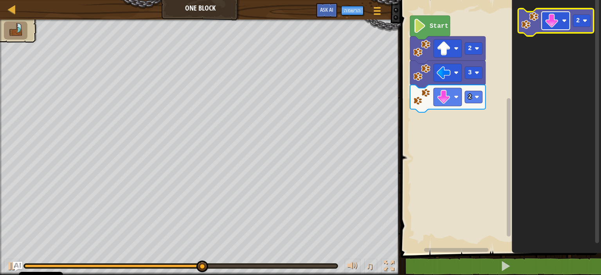
click at [561, 24] on rect "סביבת העבודה בלוקלי" at bounding box center [556, 21] width 28 height 18
click at [583, 22] on rect "סביבת העבודה בלוקלי" at bounding box center [583, 21] width 18 height 12
click at [534, 28] on image "סביבת העבודה בלוקלי" at bounding box center [530, 20] width 17 height 17
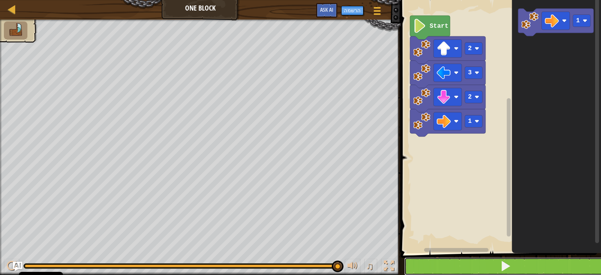
click at [486, 261] on button at bounding box center [505, 267] width 203 height 18
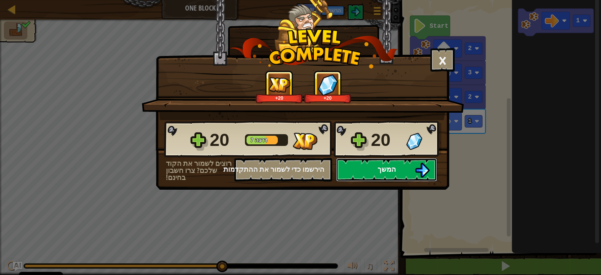
click at [393, 165] on span "המשך" at bounding box center [387, 169] width 18 height 10
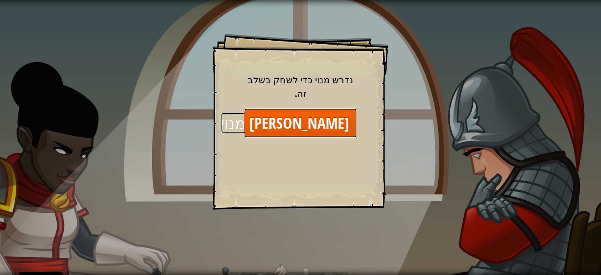
click at [314, 108] on button "[PERSON_NAME] מנוי" at bounding box center [301, 123] width 114 height 30
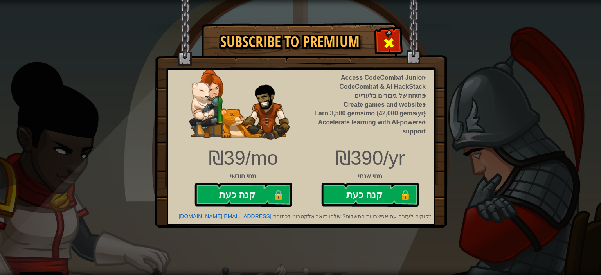
click at [387, 39] on span at bounding box center [389, 43] width 13 height 13
